Goal: Transaction & Acquisition: Obtain resource

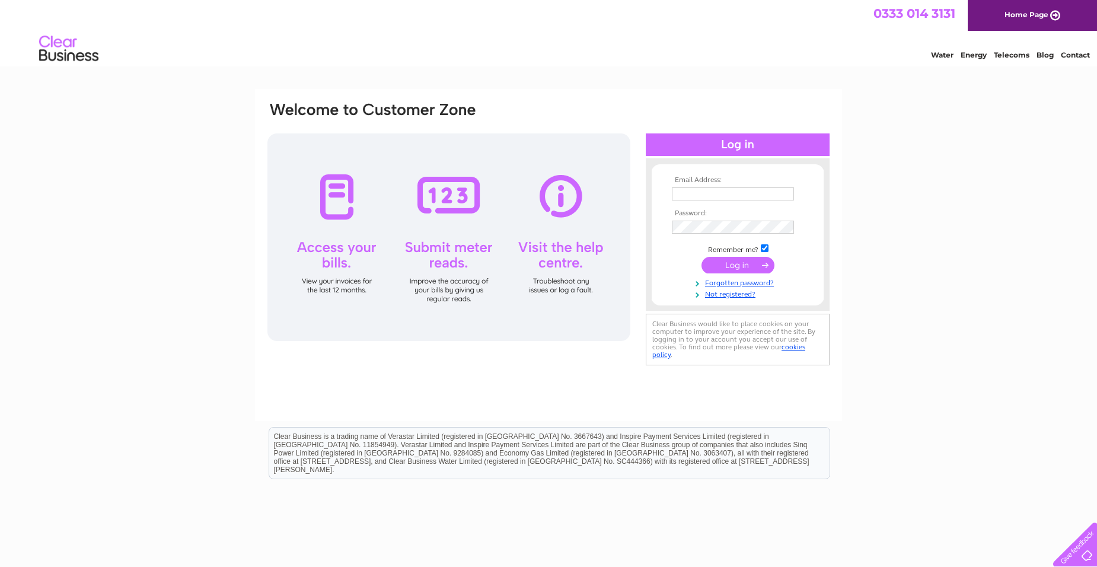
type input "mpmachinery@btinternet.com"
click at [722, 263] on input "submit" at bounding box center [738, 265] width 73 height 17
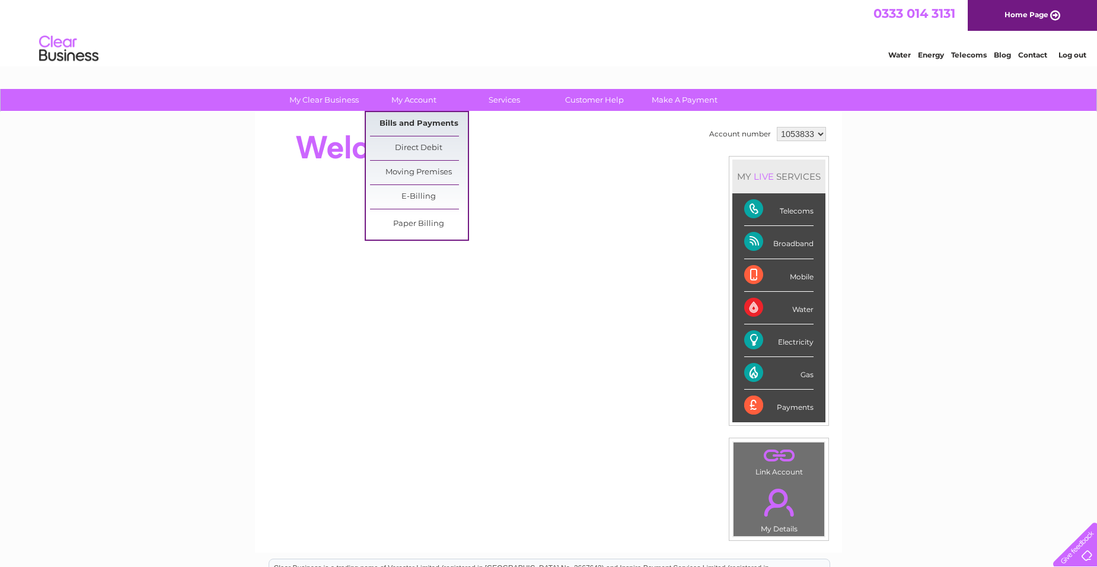
click at [415, 121] on link "Bills and Payments" at bounding box center [419, 124] width 98 height 24
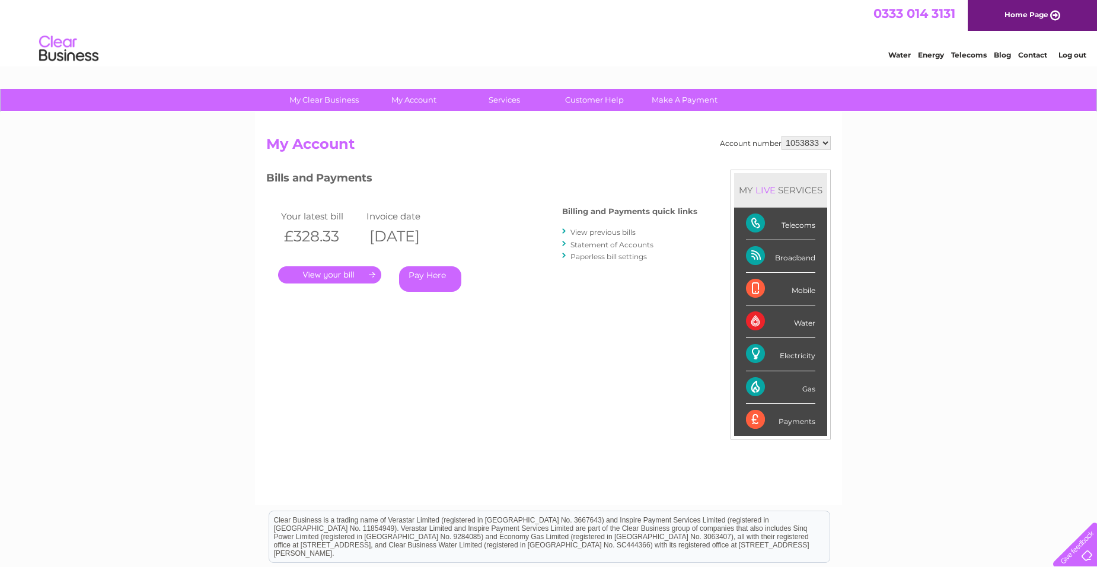
click at [342, 273] on link "." at bounding box center [329, 274] width 103 height 17
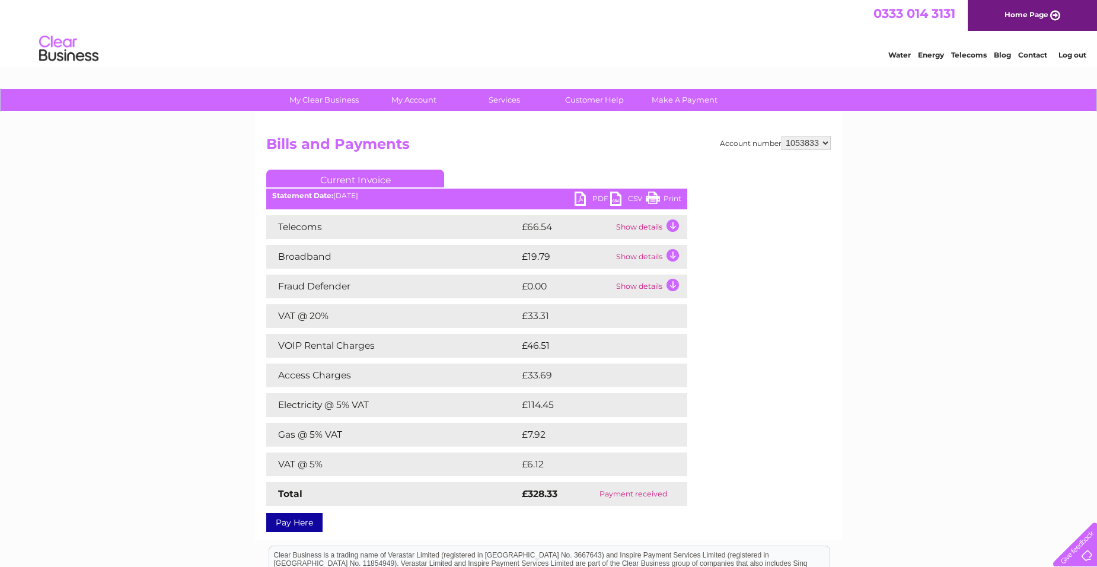
click at [580, 195] on link "PDF" at bounding box center [593, 200] width 36 height 17
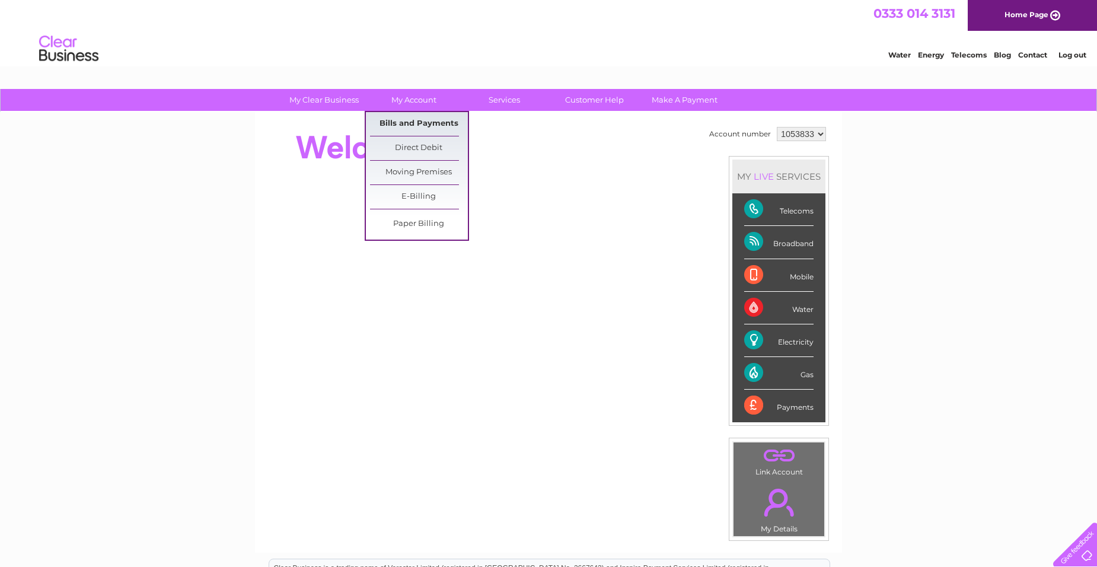
click at [414, 121] on link "Bills and Payments" at bounding box center [419, 124] width 98 height 24
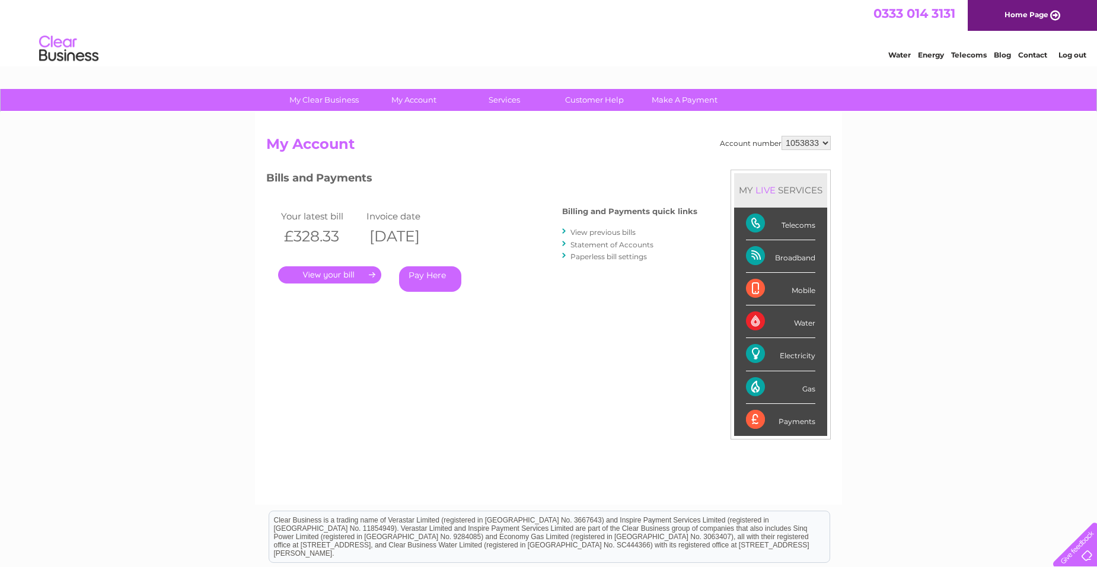
click at [329, 269] on link "." at bounding box center [329, 274] width 103 height 17
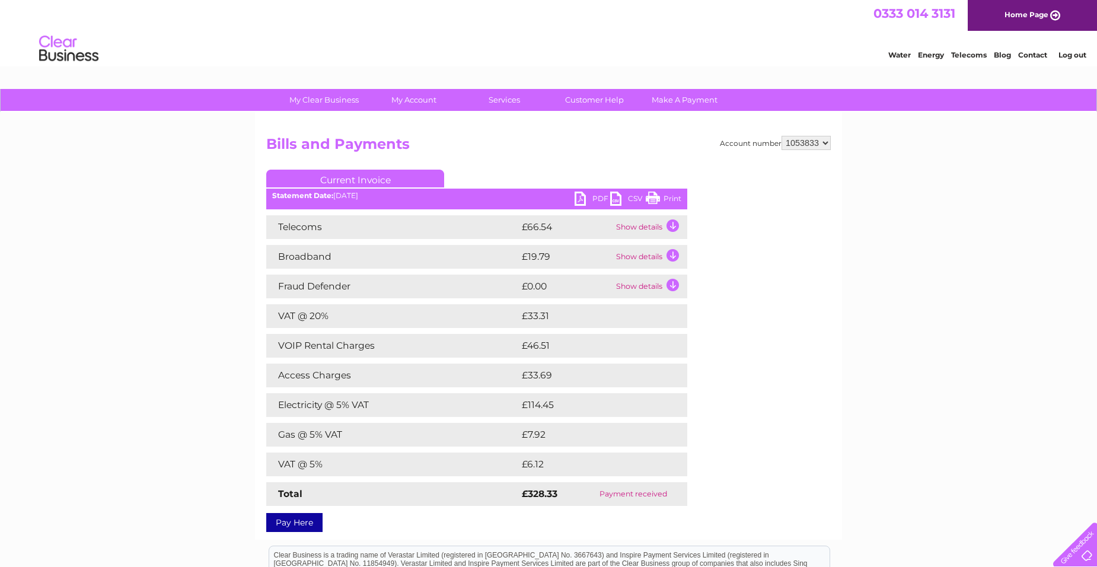
click at [577, 202] on link "PDF" at bounding box center [593, 200] width 36 height 17
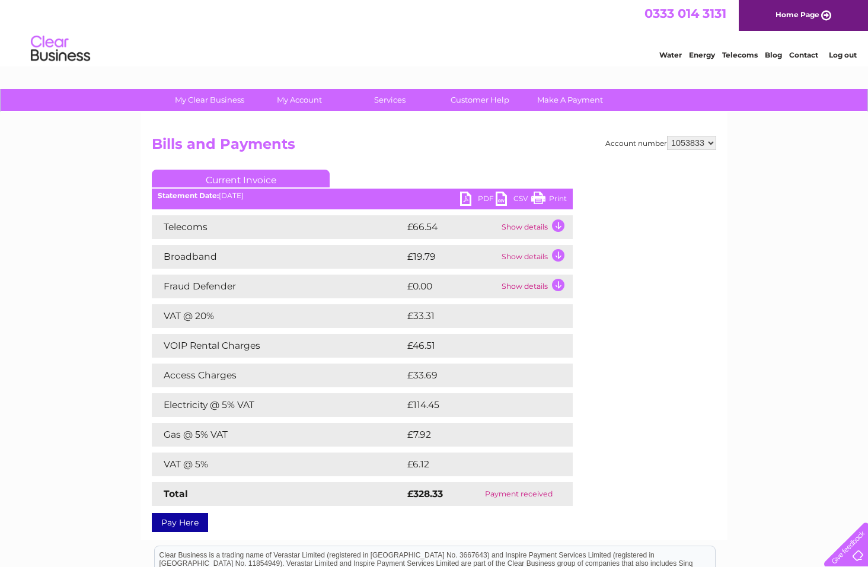
click at [556, 221] on td "Show details" at bounding box center [536, 227] width 74 height 24
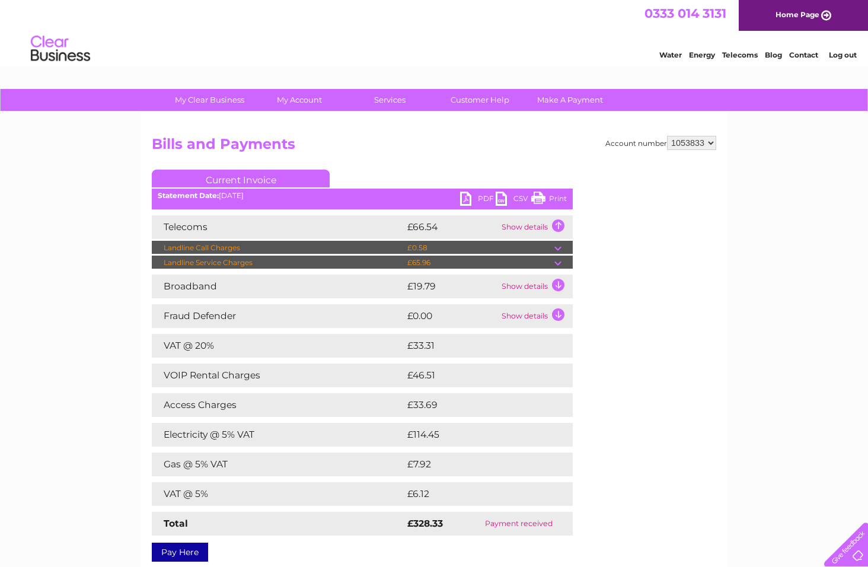
click at [246, 264] on td "Landline Service Charges" at bounding box center [278, 263] width 253 height 14
click at [557, 263] on td at bounding box center [563, 263] width 18 height 14
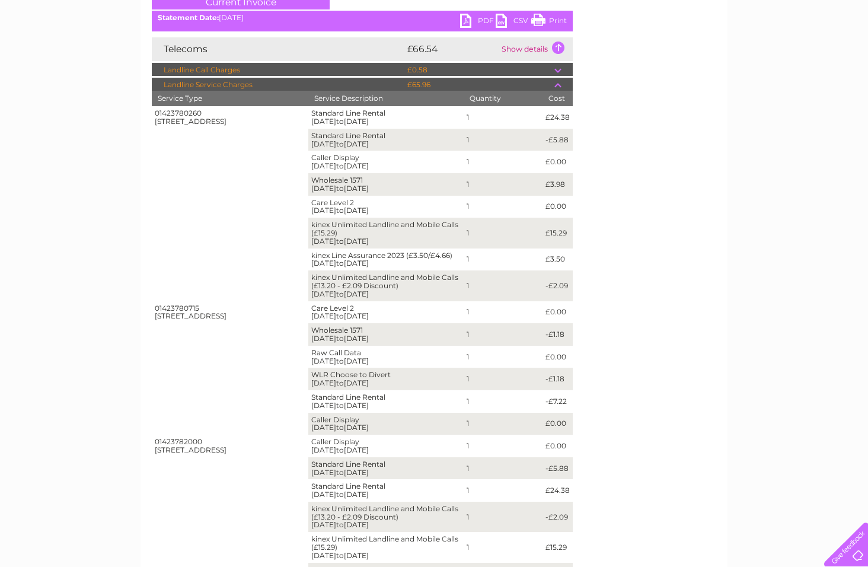
scroll to position [674, 0]
